Goal: Information Seeking & Learning: Compare options

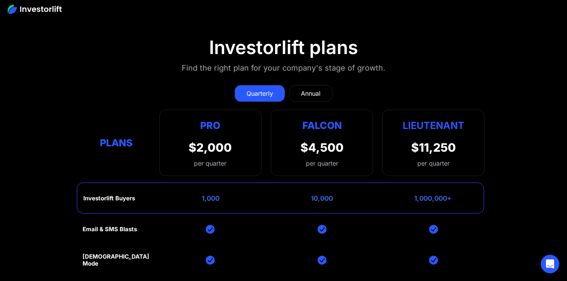
scroll to position [3383, 0]
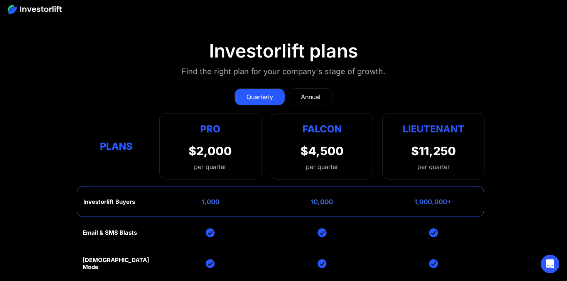
click at [310, 95] on div "Annual" at bounding box center [311, 96] width 20 height 9
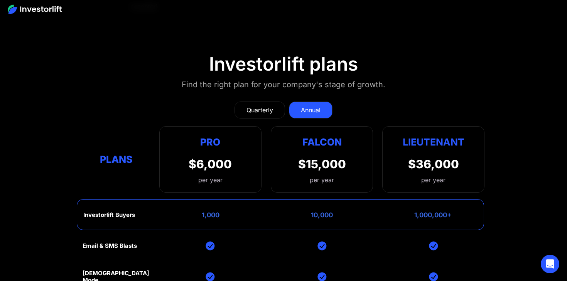
scroll to position [3373, 0]
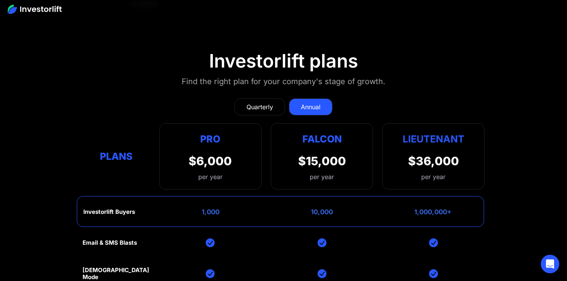
click at [266, 107] on div "Quarterly" at bounding box center [259, 106] width 27 height 9
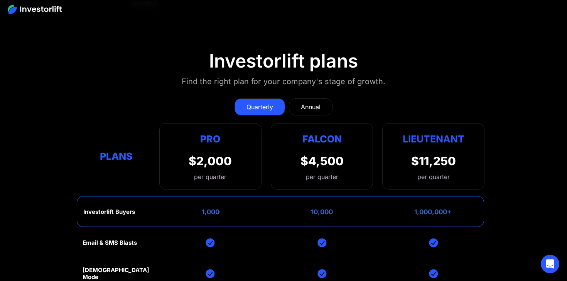
click at [306, 103] on div "Annual" at bounding box center [311, 106] width 20 height 9
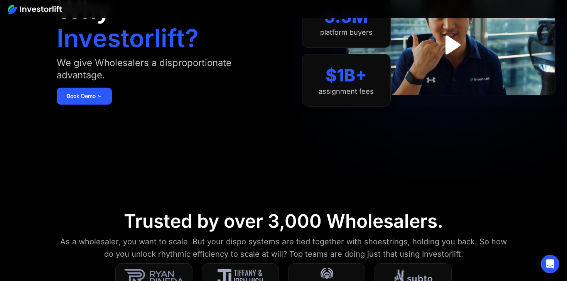
scroll to position [0, 0]
